Goal: Task Accomplishment & Management: Manage account settings

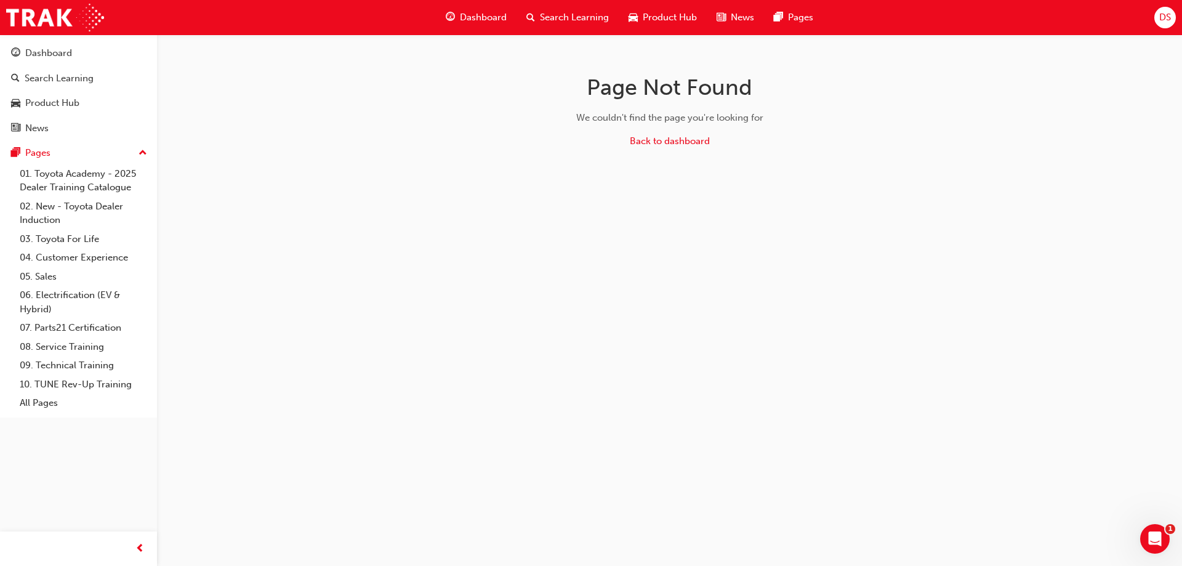
click at [1164, 15] on span "DS" at bounding box center [1166, 17] width 12 height 14
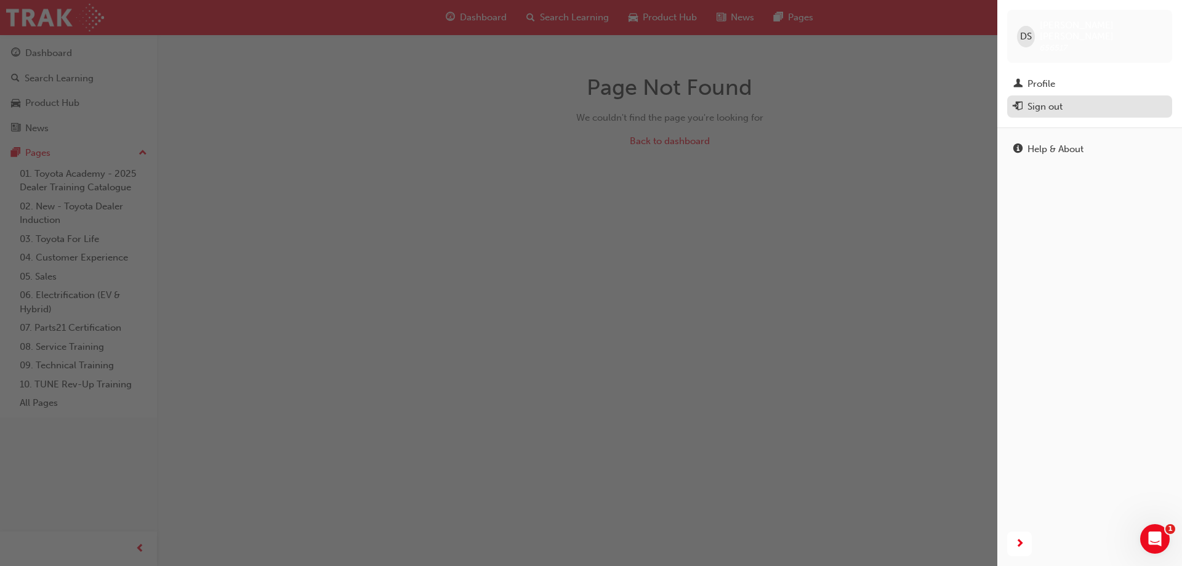
click at [1058, 100] on div "Sign out" at bounding box center [1045, 107] width 35 height 14
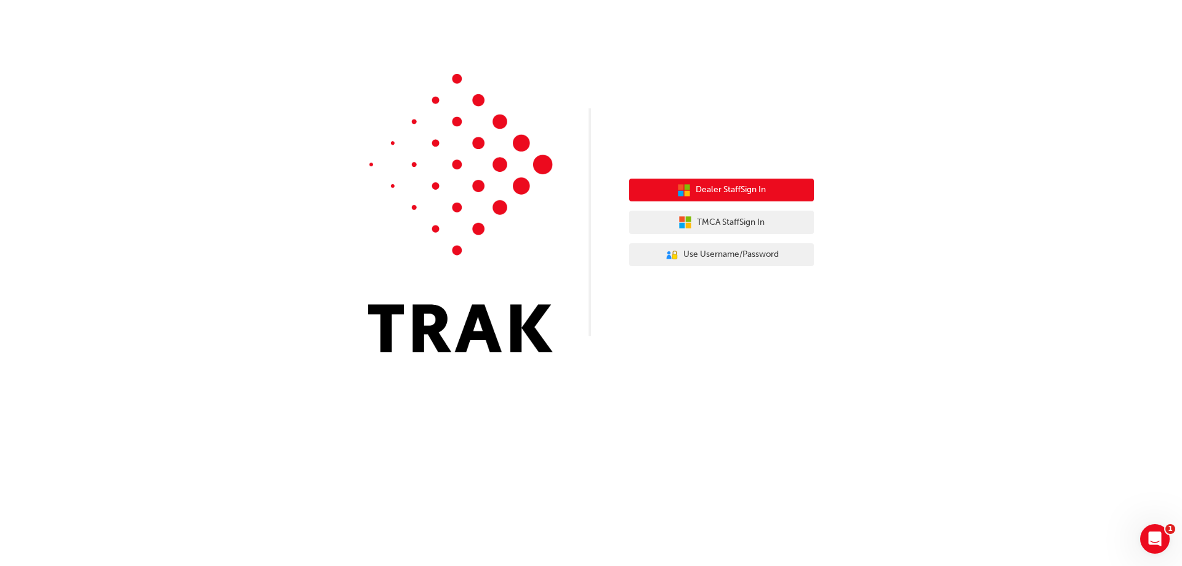
click at [725, 192] on span "Dealer Staff Sign In" at bounding box center [731, 190] width 70 height 14
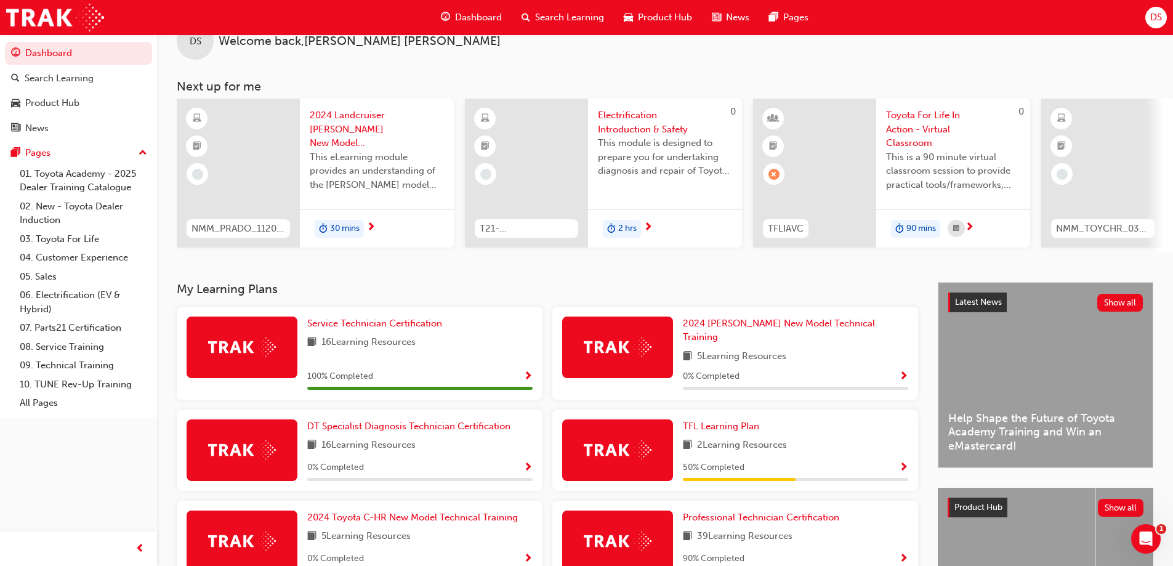
scroll to position [62, 0]
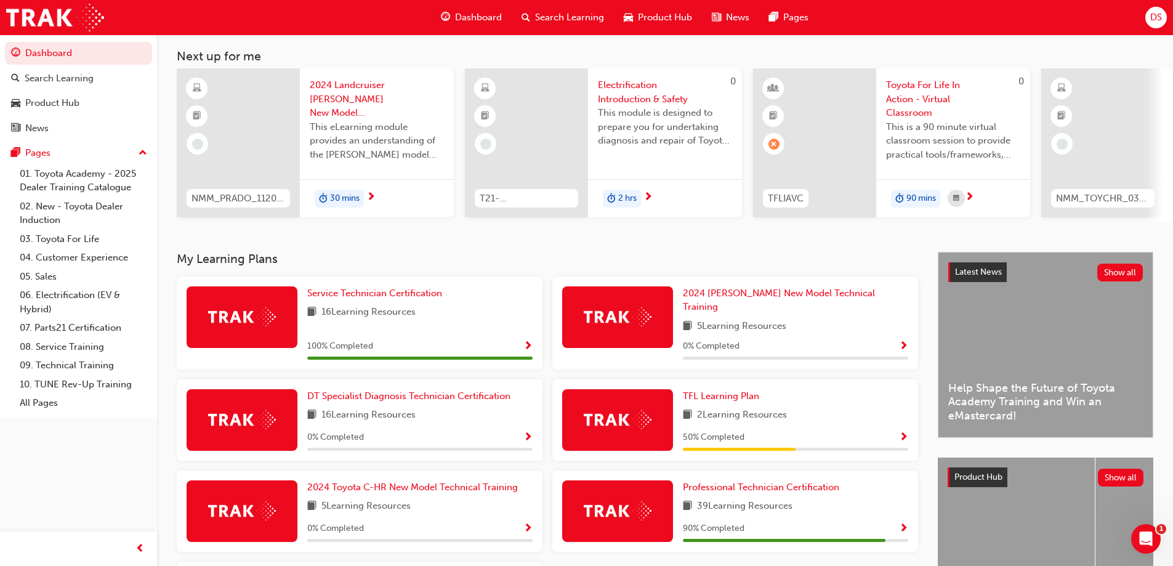
click at [1161, 14] on span "DS" at bounding box center [1156, 17] width 12 height 14
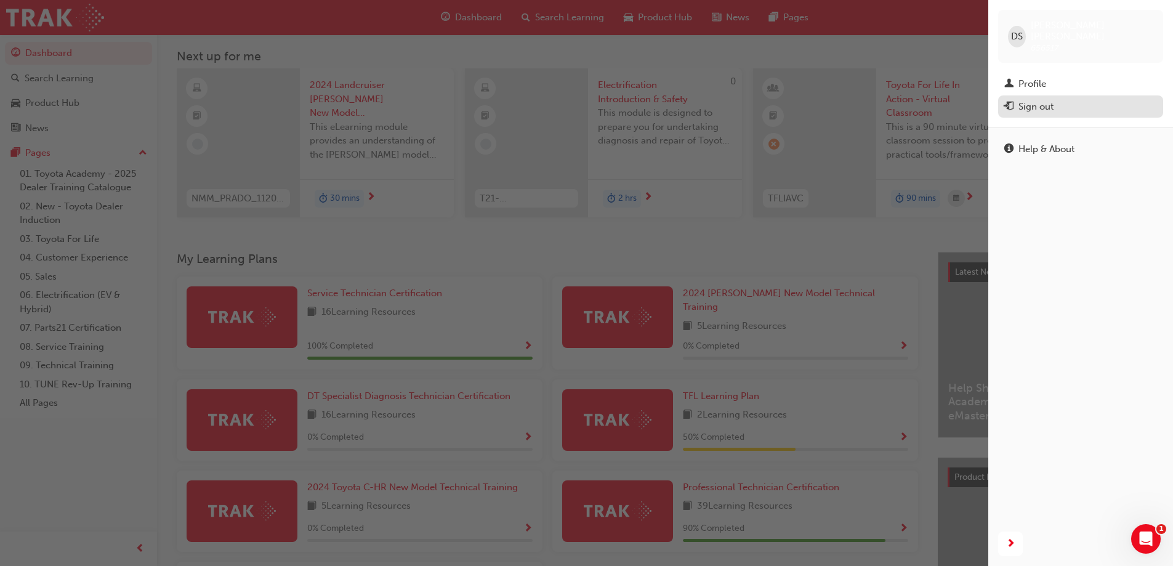
click at [1045, 100] on div "Sign out" at bounding box center [1036, 107] width 35 height 14
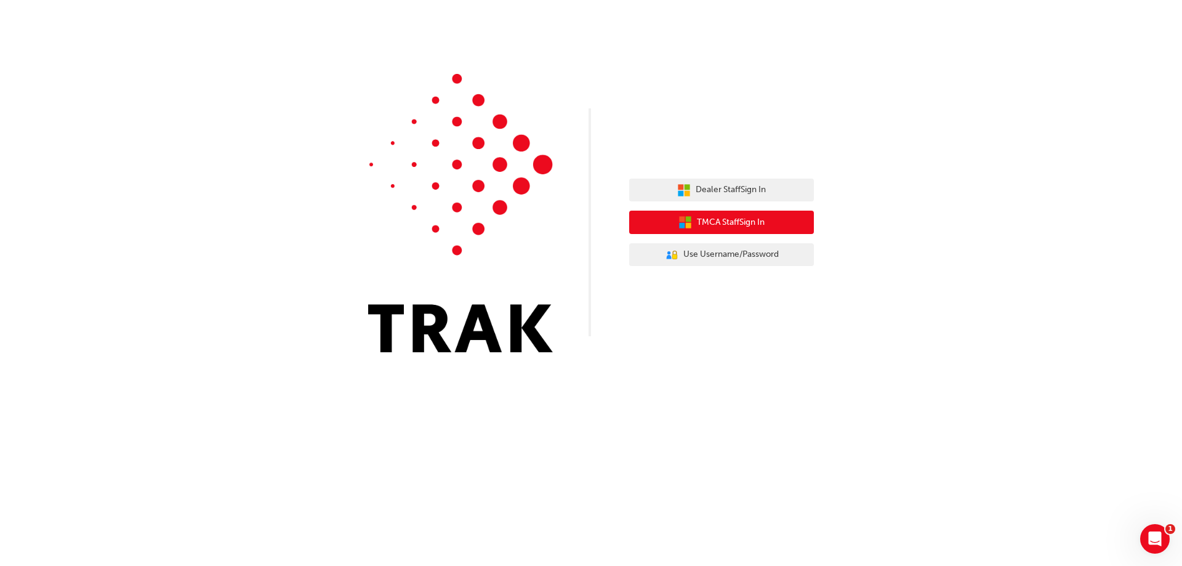
click at [725, 222] on span "TMCA Staff Sign In" at bounding box center [731, 223] width 68 height 14
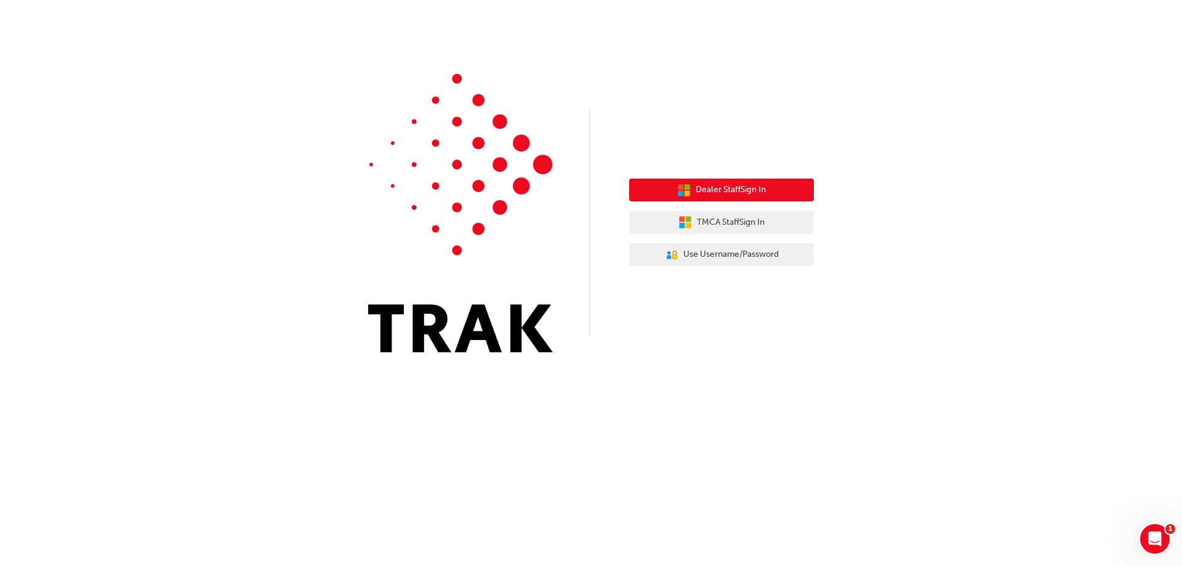
click at [748, 190] on span "Dealer Staff Sign In" at bounding box center [731, 190] width 70 height 14
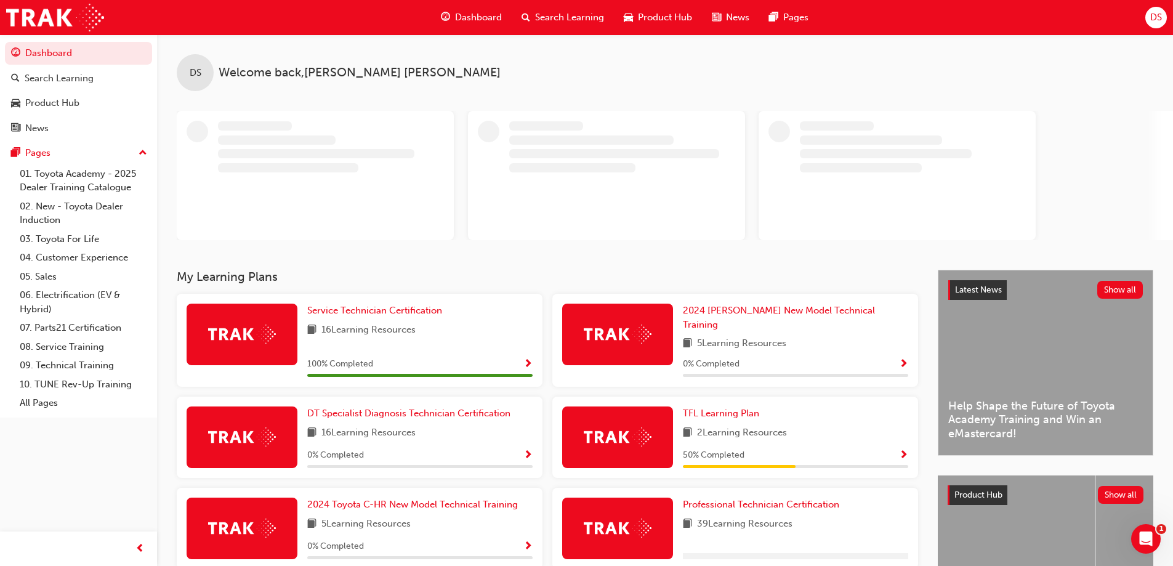
click at [1156, 14] on span "DS" at bounding box center [1156, 17] width 12 height 14
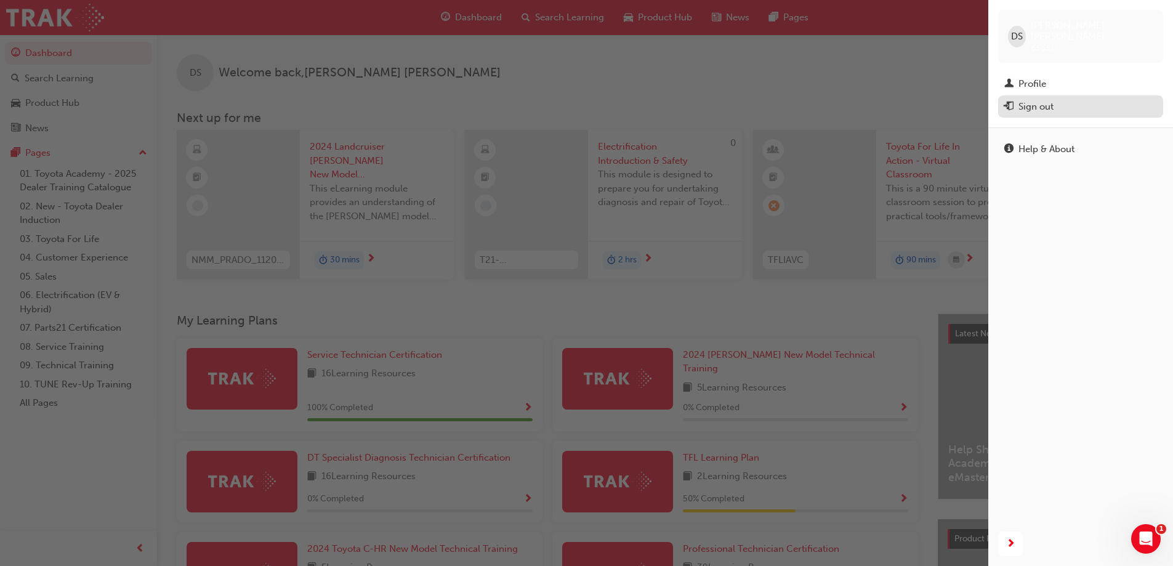
click at [1040, 95] on button "Sign out" at bounding box center [1080, 106] width 165 height 23
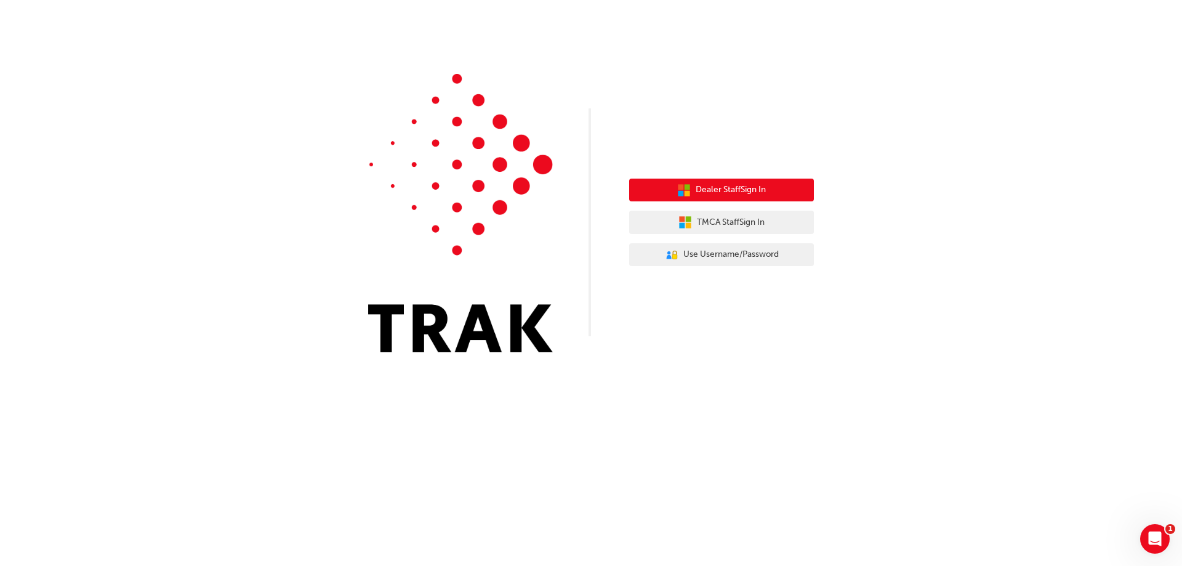
click at [793, 190] on button "Dealer Staff Sign In" at bounding box center [721, 190] width 185 height 23
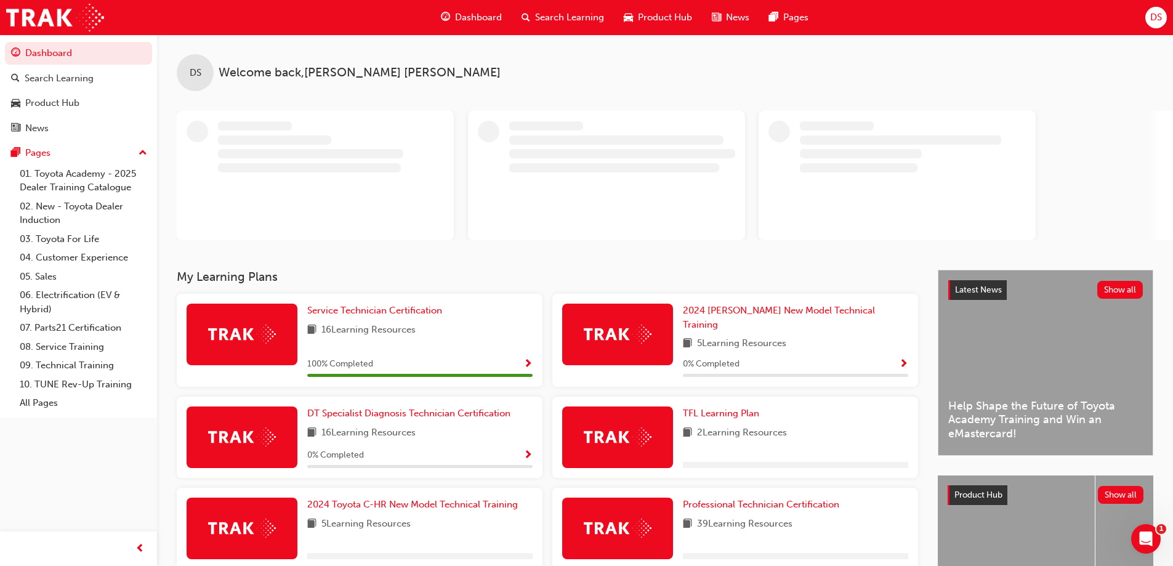
click at [1152, 21] on span "DS" at bounding box center [1156, 17] width 12 height 14
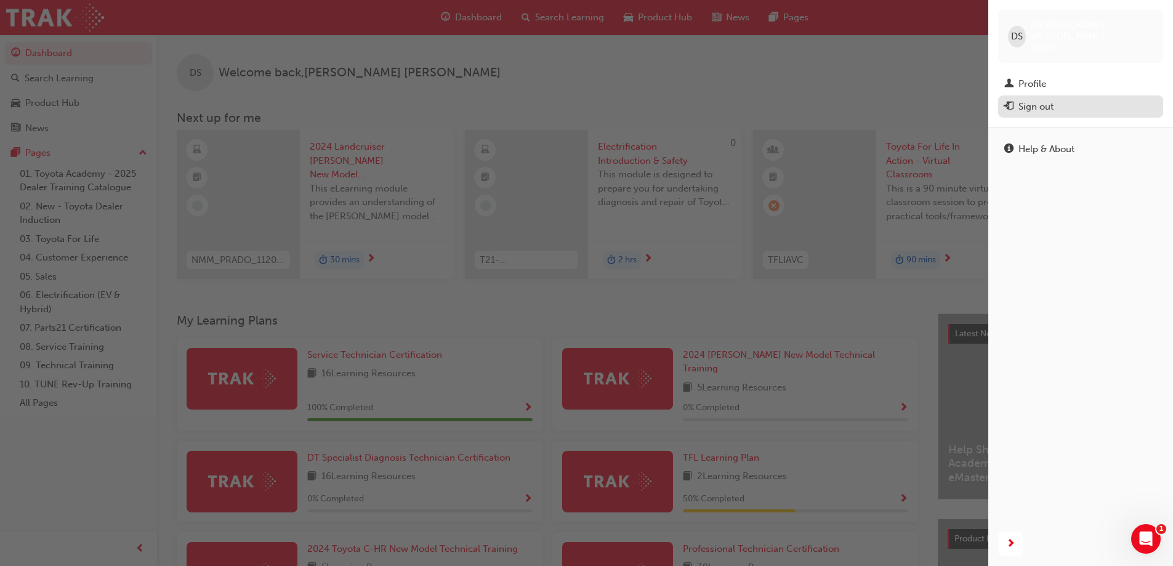
click at [1027, 100] on div "Sign out" at bounding box center [1036, 107] width 35 height 14
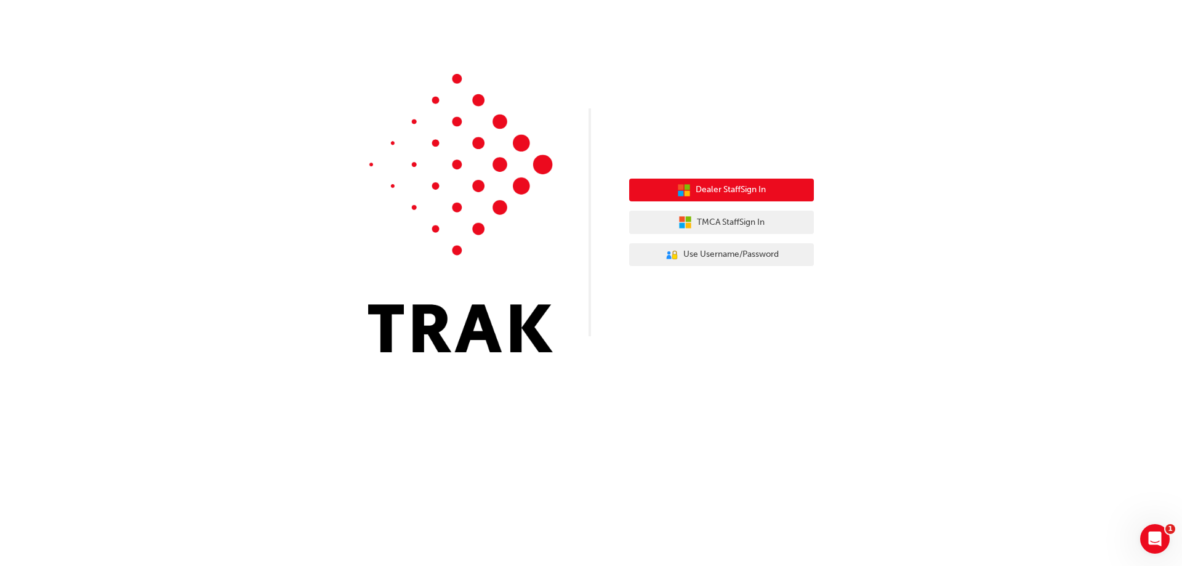
click at [733, 192] on span "Dealer Staff Sign In" at bounding box center [731, 190] width 70 height 14
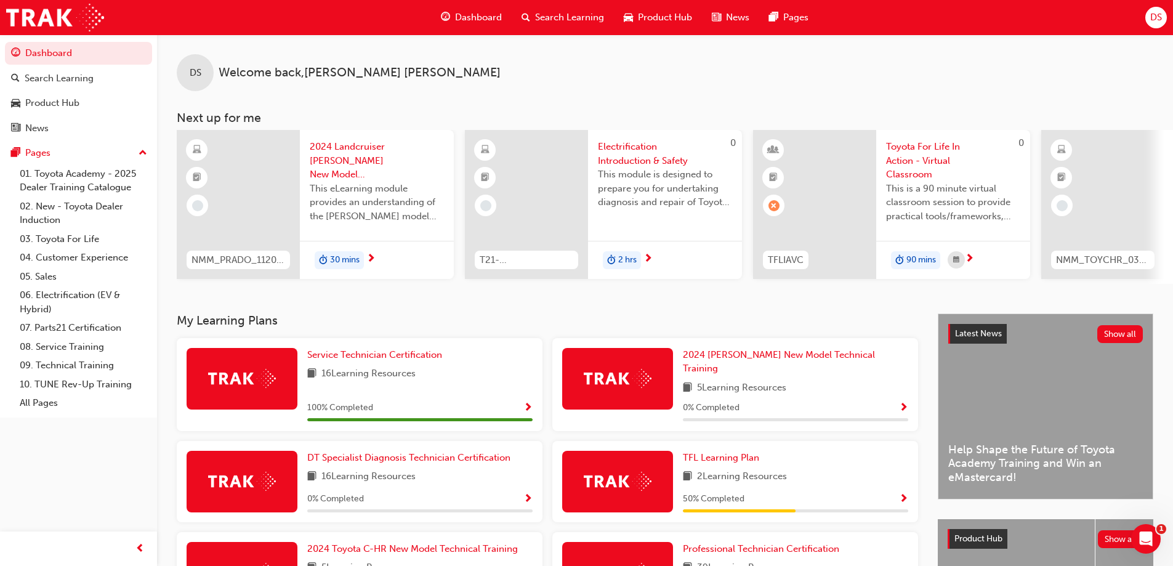
click at [1164, 16] on div "DS" at bounding box center [1156, 18] width 22 height 22
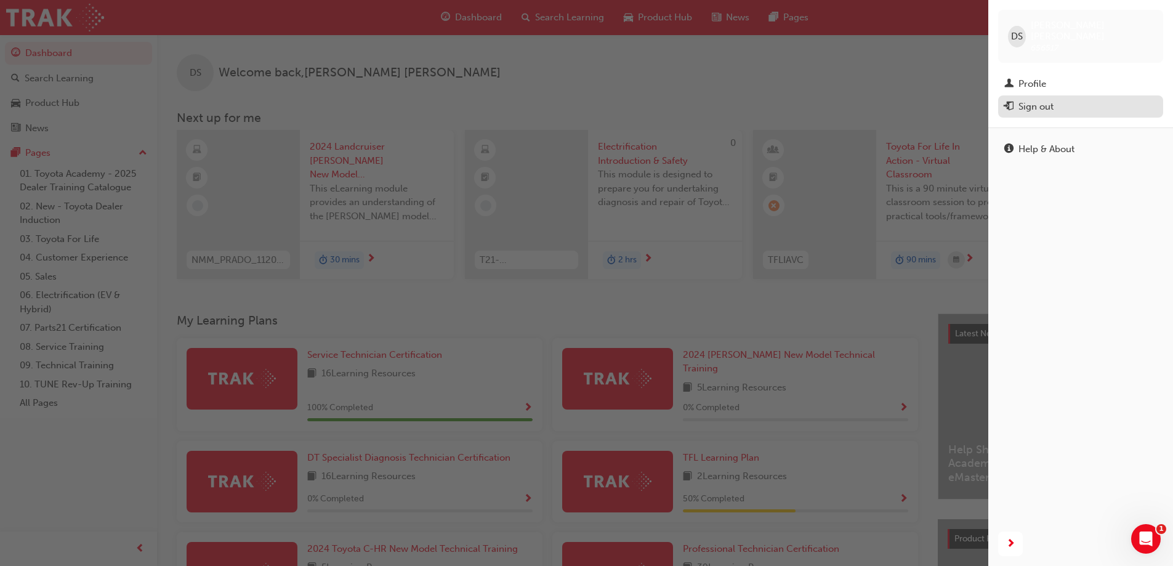
click at [1052, 100] on div "Sign out" at bounding box center [1036, 107] width 35 height 14
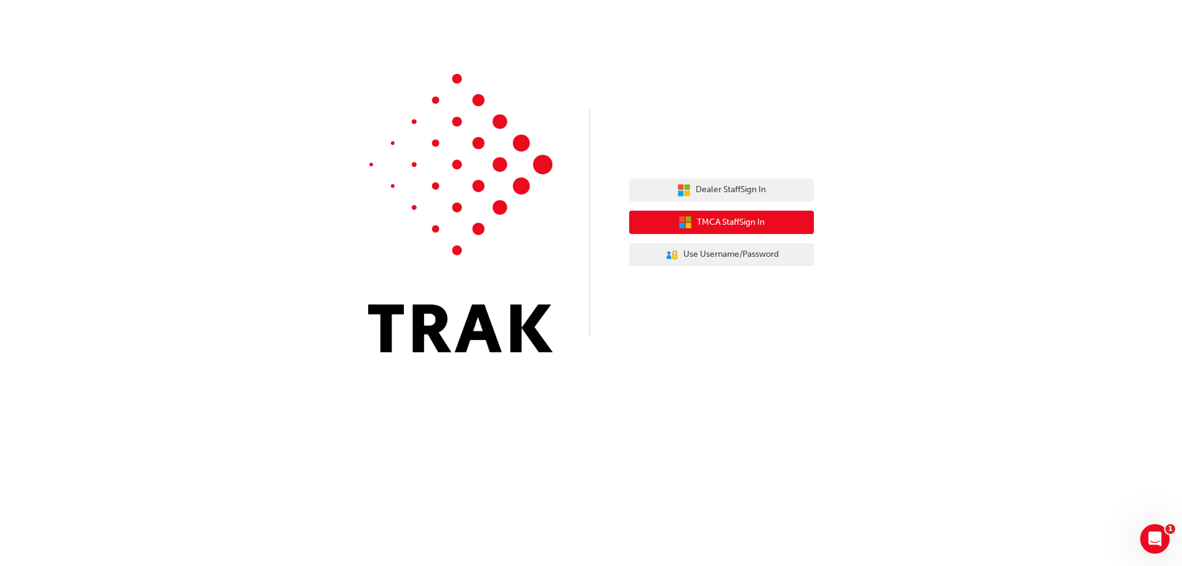
click at [671, 219] on button "TMCA Staff Sign In" at bounding box center [721, 222] width 185 height 23
click at [697, 217] on span "TMCA Staff Sign In" at bounding box center [731, 223] width 68 height 14
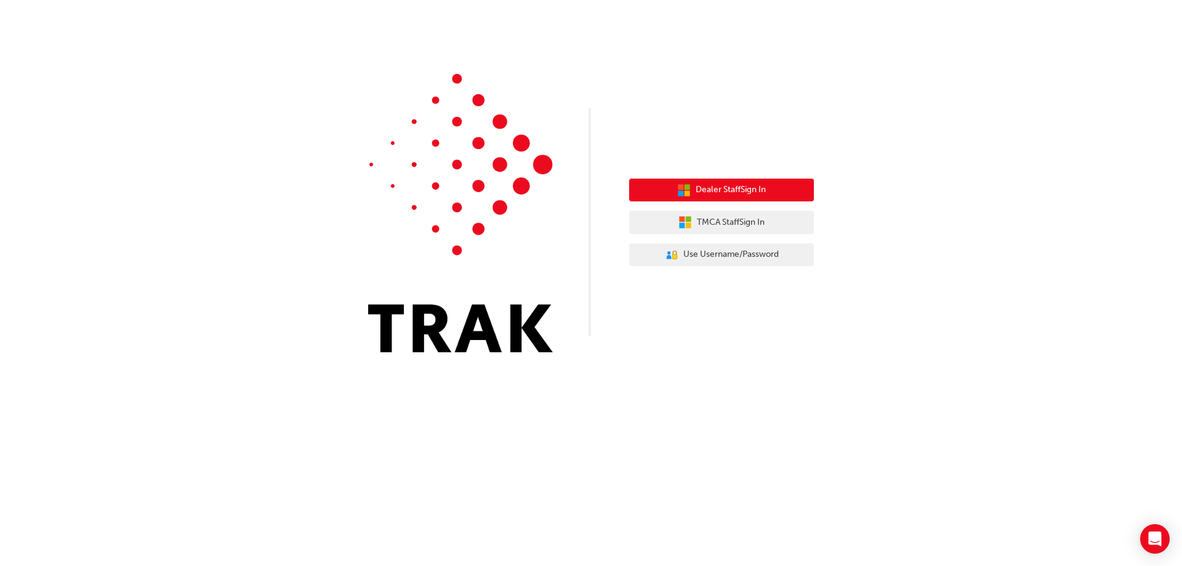
click at [709, 184] on span "Dealer Staff Sign In" at bounding box center [731, 190] width 70 height 14
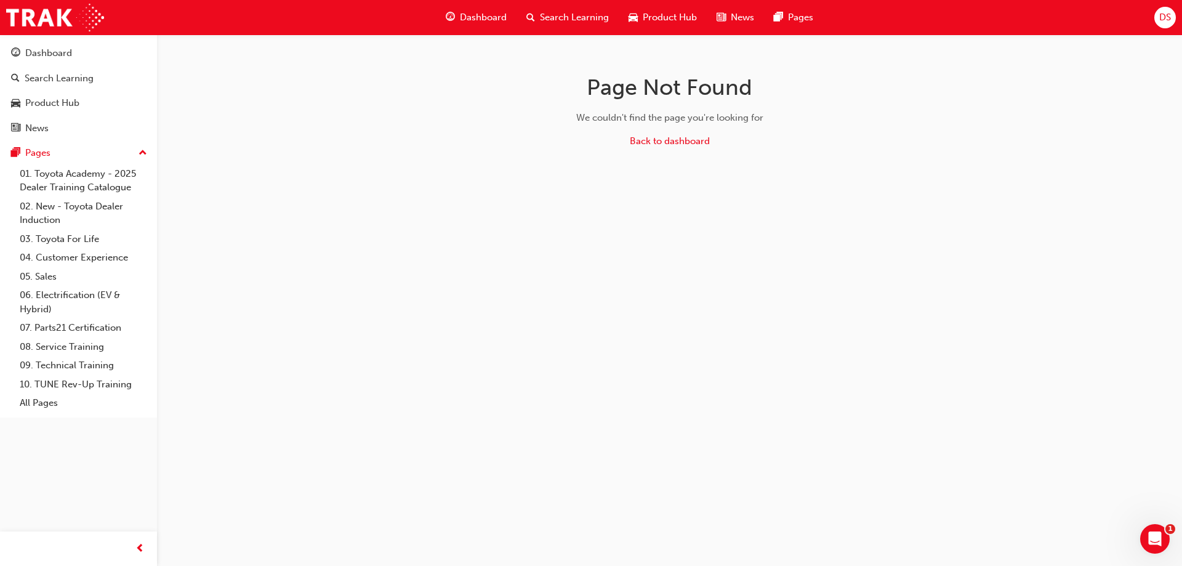
click at [1160, 22] on span "DS" at bounding box center [1166, 17] width 12 height 14
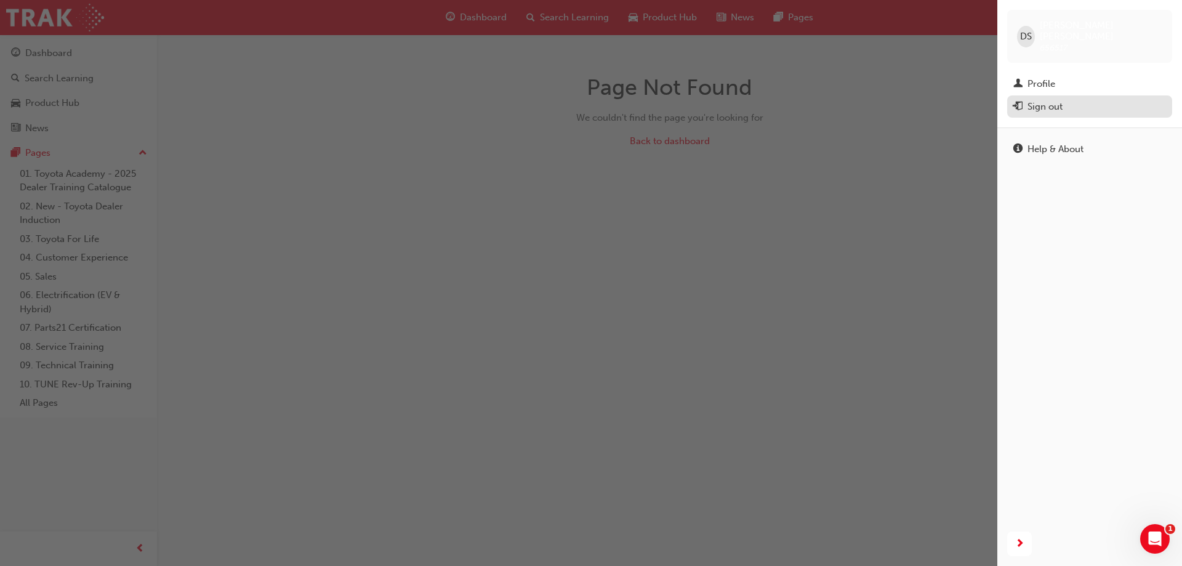
click at [1058, 100] on div "Sign out" at bounding box center [1045, 107] width 35 height 14
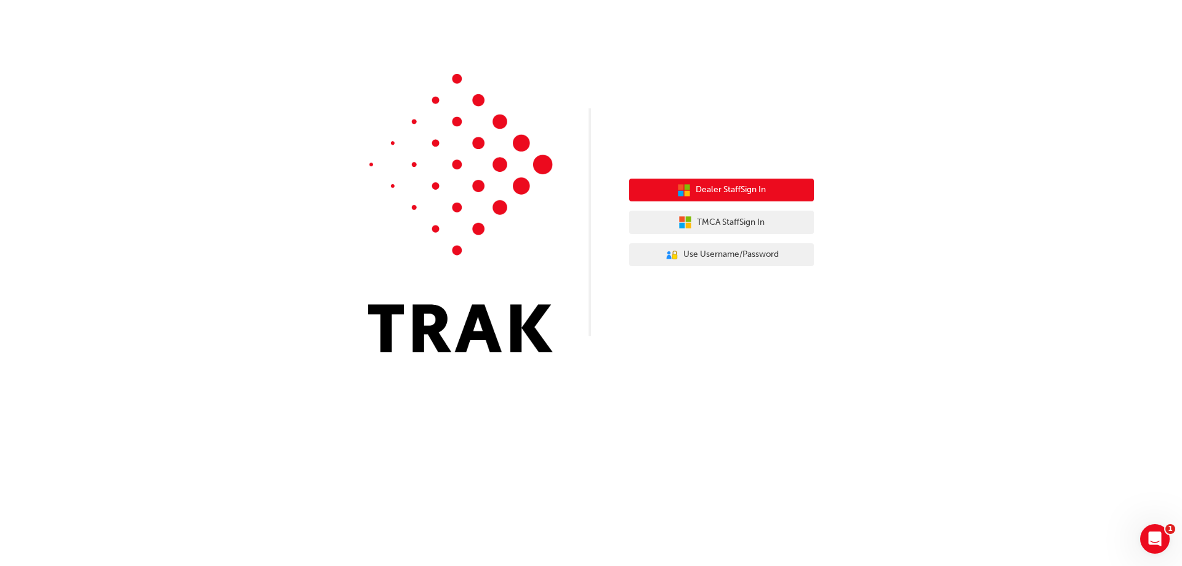
click at [752, 195] on span "Dealer Staff Sign In" at bounding box center [731, 190] width 70 height 14
